Goal: Information Seeking & Learning: Learn about a topic

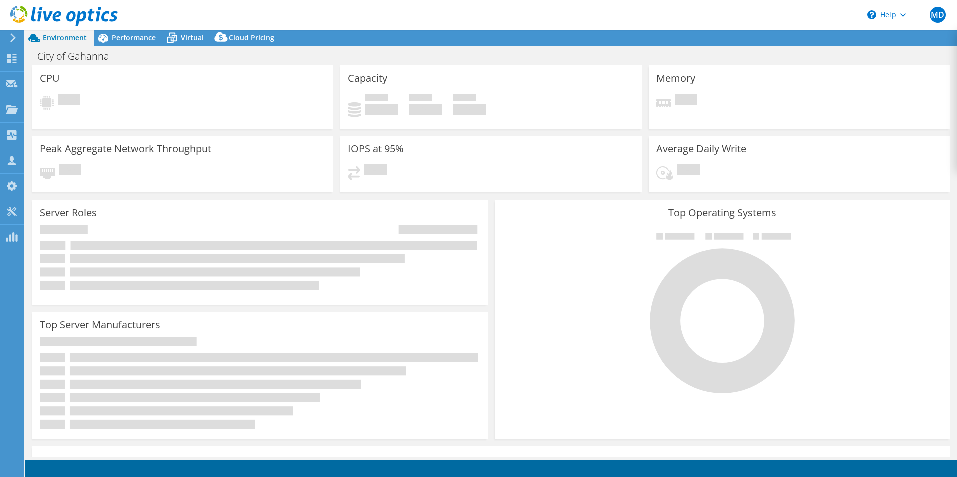
select select "USD"
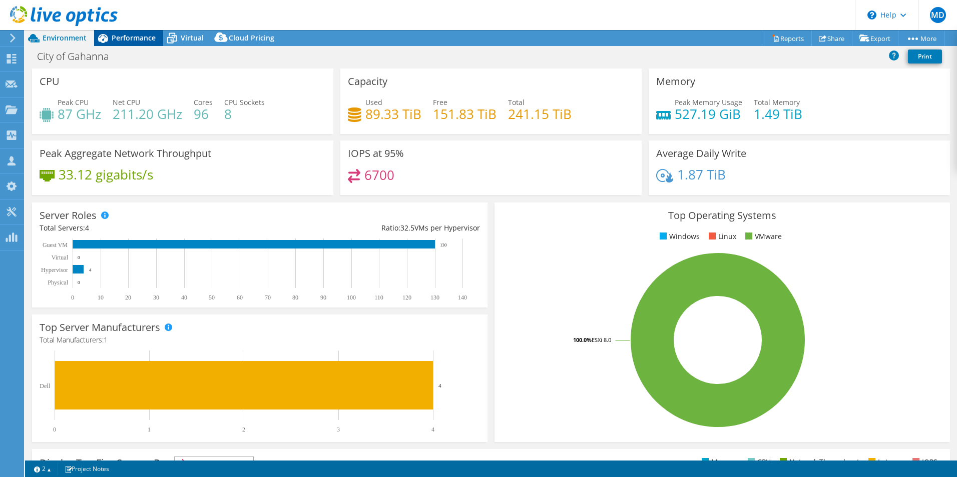
click at [134, 40] on span "Performance" at bounding box center [134, 38] width 44 height 10
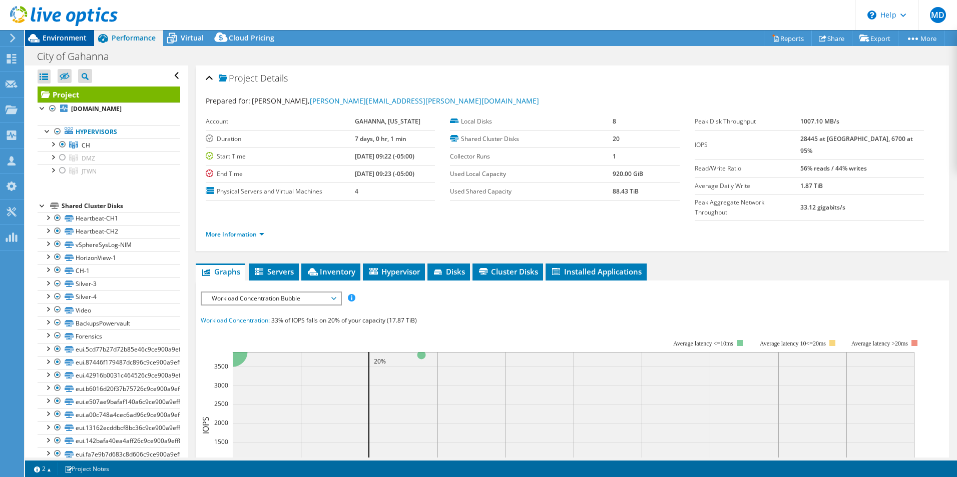
click at [82, 42] on span "Environment" at bounding box center [65, 38] width 44 height 10
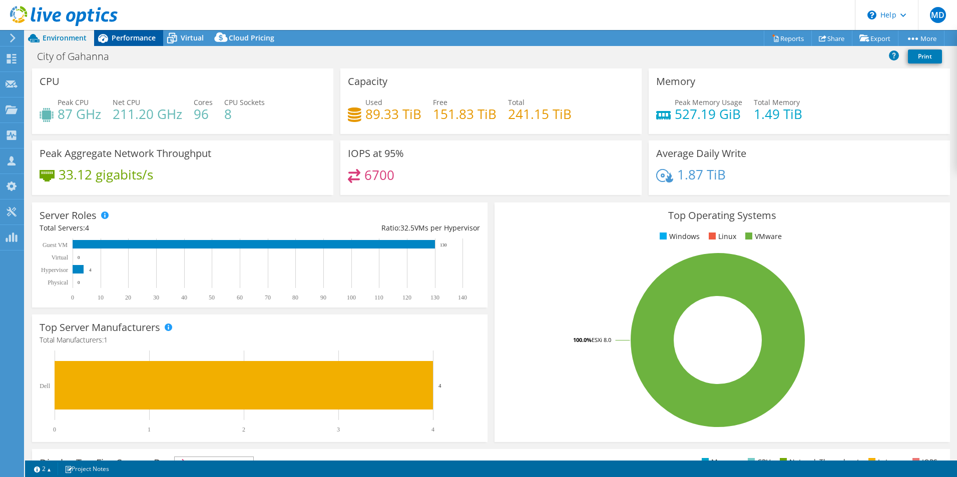
click at [103, 42] on icon at bounding box center [103, 38] width 10 height 9
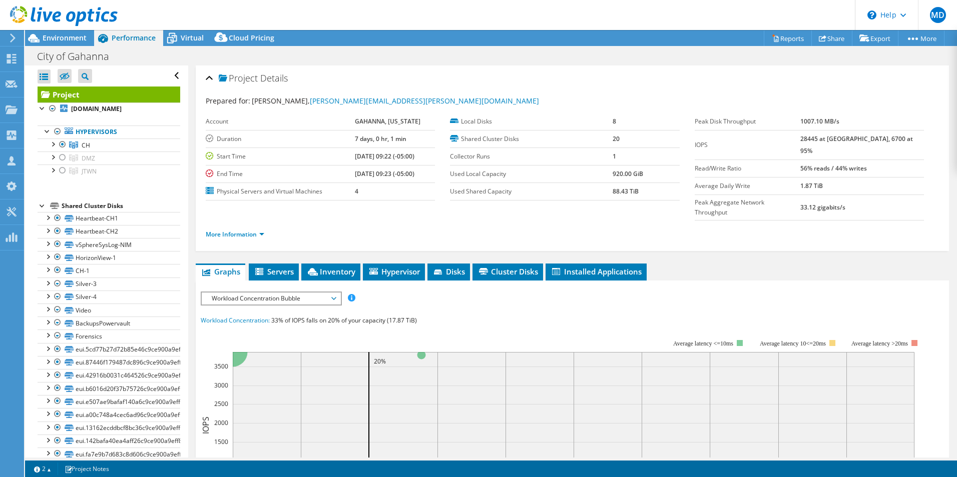
click at [272, 293] on span "Workload Concentration Bubble" at bounding box center [271, 299] width 129 height 12
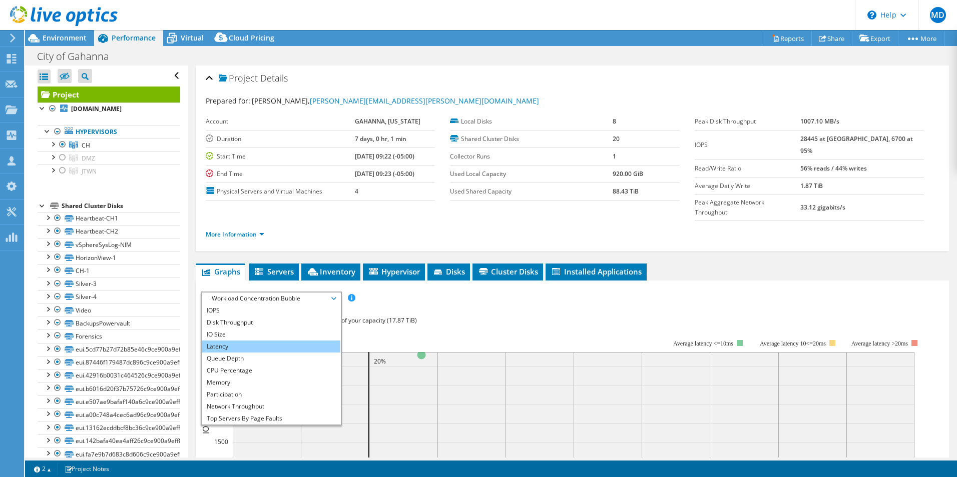
click at [254, 341] on li "Latency" at bounding box center [271, 347] width 139 height 12
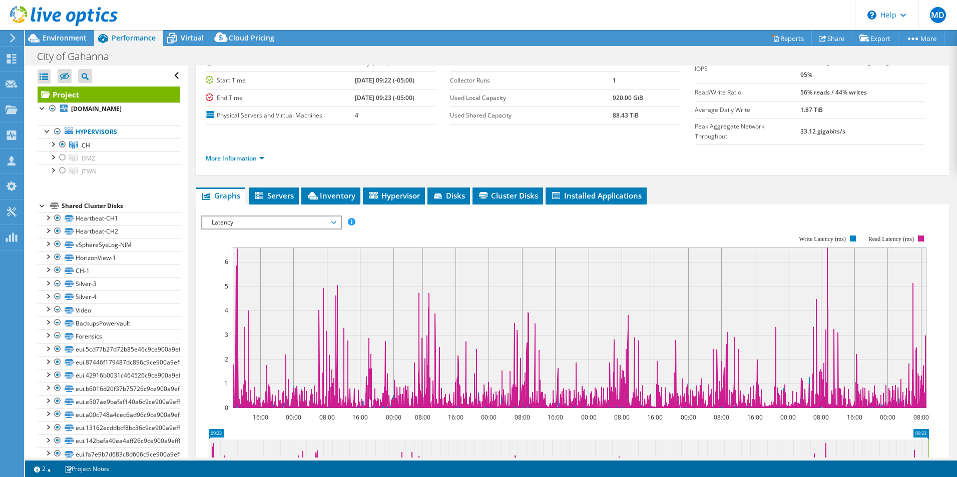
scroll to position [109, 0]
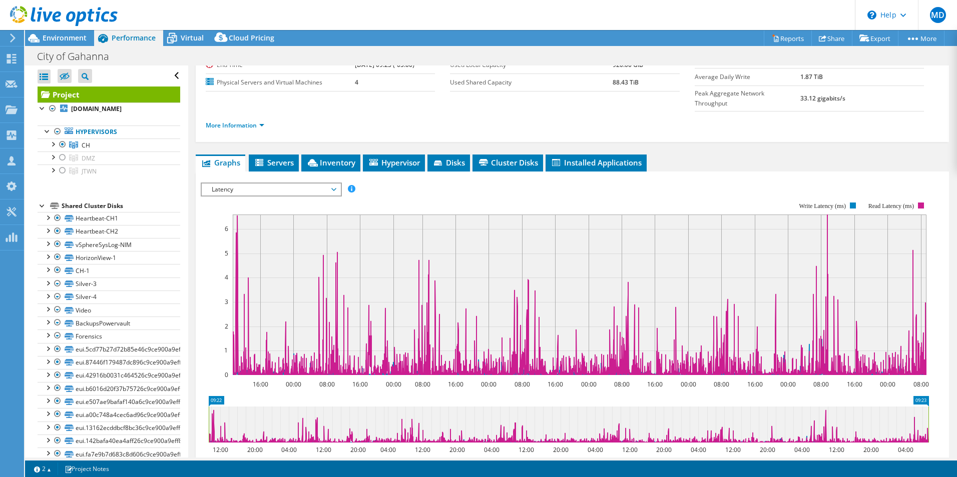
click at [321, 184] on span "Latency" at bounding box center [271, 190] width 129 height 12
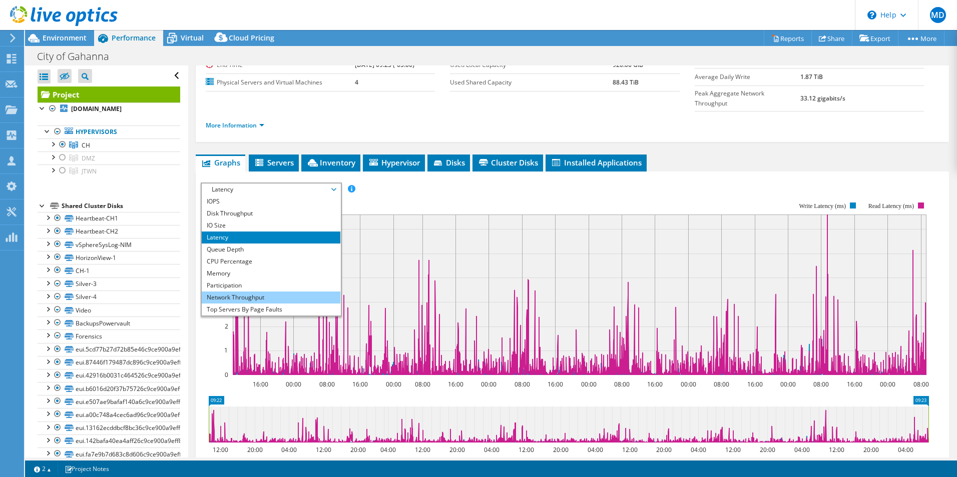
scroll to position [36, 0]
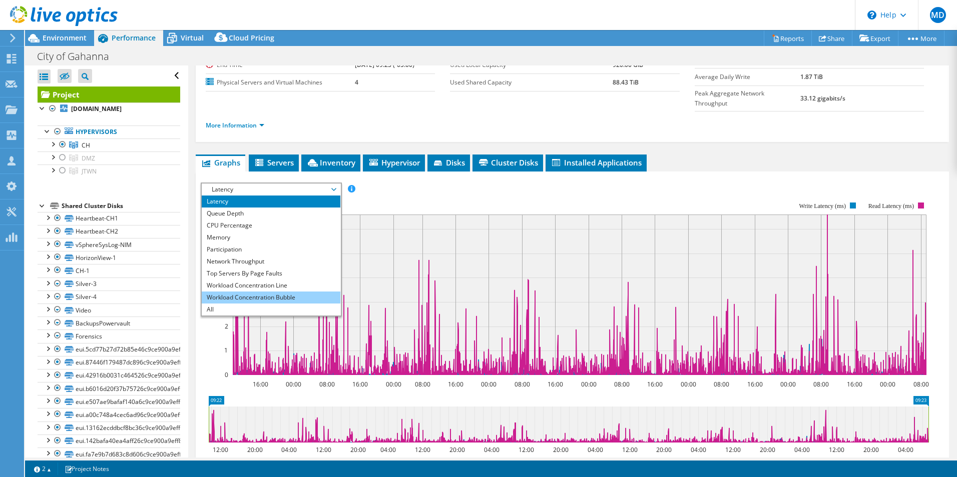
click at [278, 292] on li "Workload Concentration Bubble" at bounding box center [271, 298] width 139 height 12
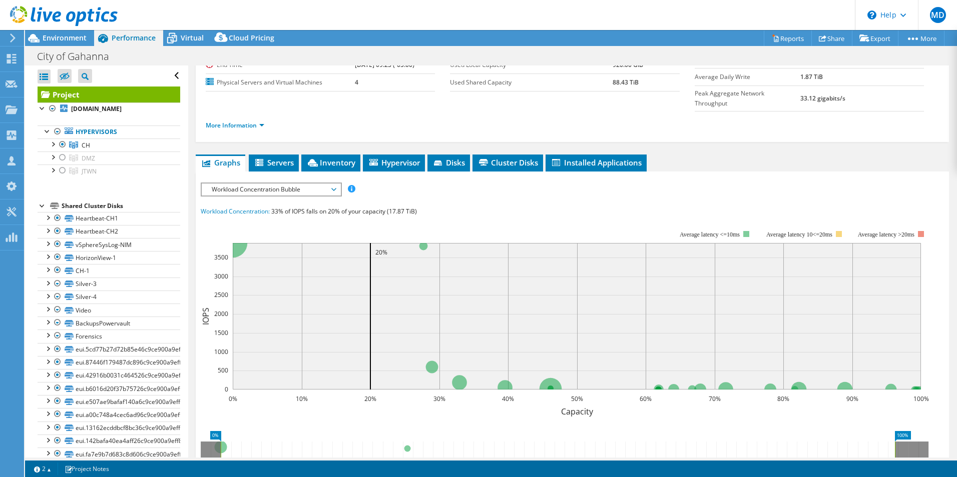
click at [728, 172] on div "IOPS Disk Throughput IO Size Latency Queue Depth CPU Percentage Memory Page Fau…" at bounding box center [572, 362] width 743 height 381
click at [239, 231] on circle at bounding box center [233, 243] width 30 height 30
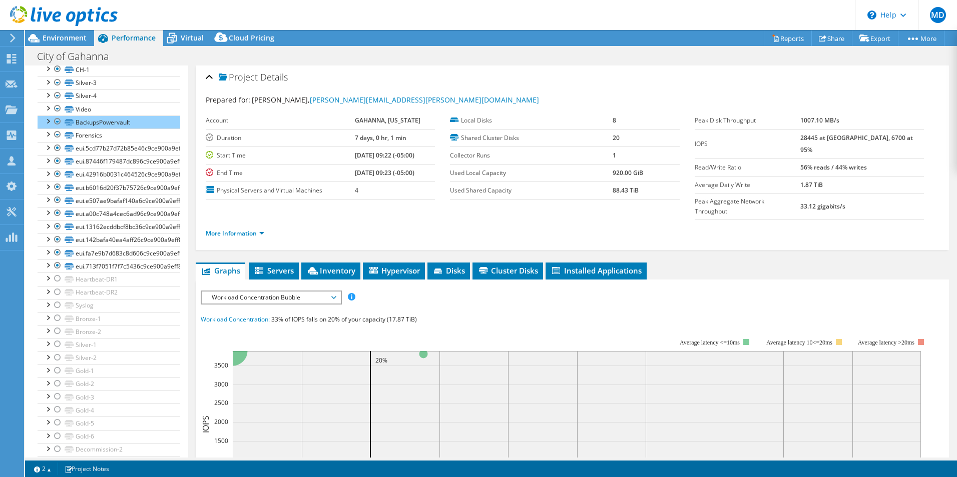
scroll to position [0, 0]
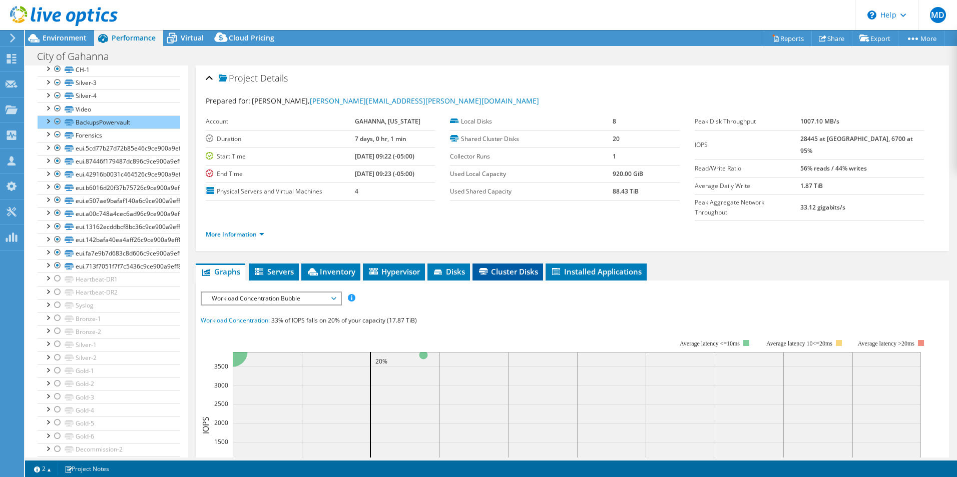
click at [511, 267] on span "Cluster Disks" at bounding box center [507, 272] width 61 height 10
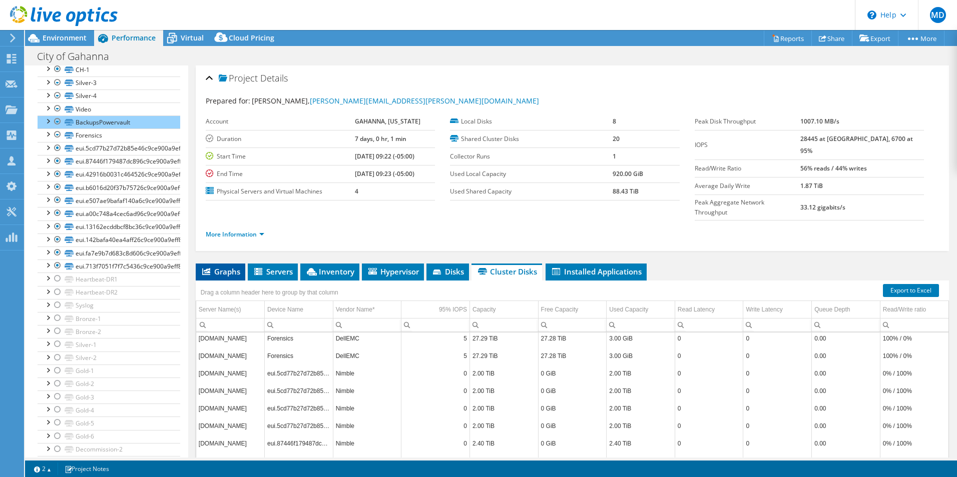
click at [238, 267] on span "Graphs" at bounding box center [221, 272] width 40 height 10
